Goal: Task Accomplishment & Management: Manage account settings

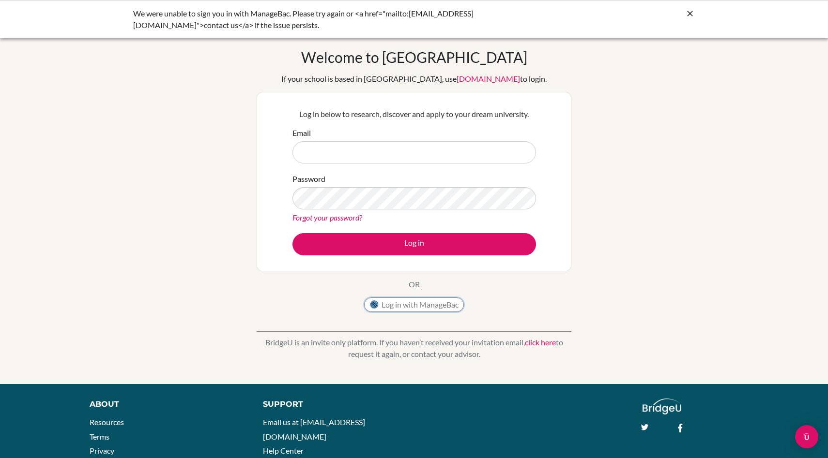
click at [434, 306] on button "Log in with ManageBac" at bounding box center [414, 305] width 100 height 15
click at [412, 148] on input "Email" at bounding box center [413, 152] width 243 height 22
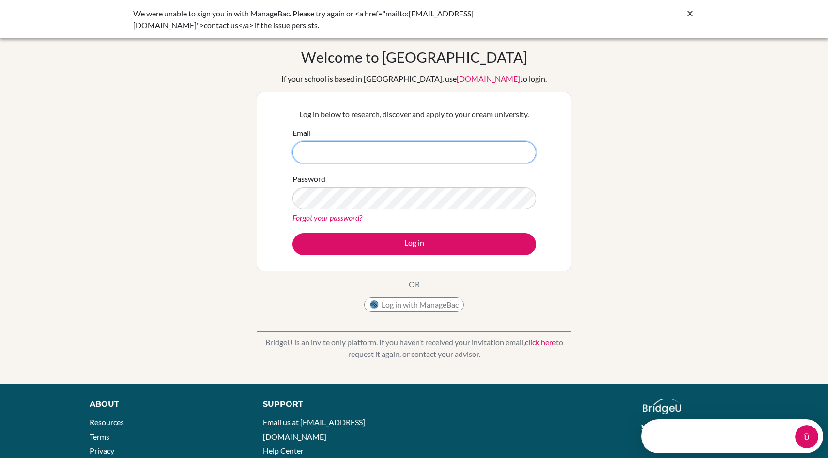
type input "[EMAIL_ADDRESS][DOMAIN_NAME]"
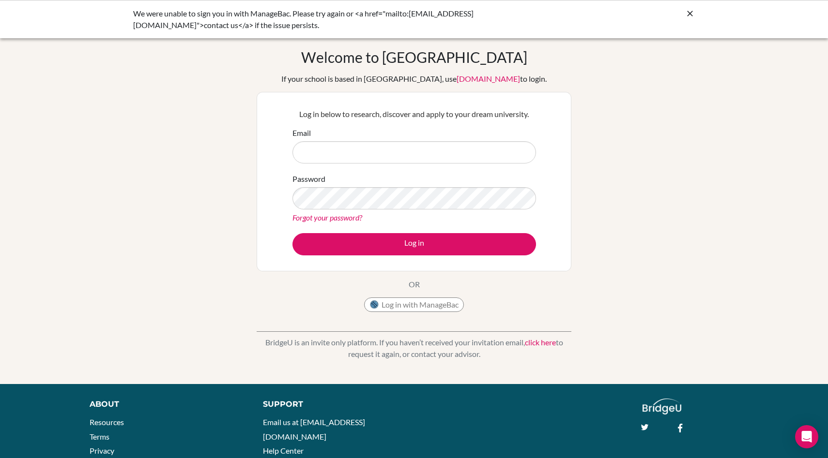
click at [370, 154] on input "Email" at bounding box center [413, 152] width 243 height 22
type input "[EMAIL_ADDRESS][DOMAIN_NAME]"
click at [292, 233] on button "Log in" at bounding box center [413, 244] width 243 height 22
